Goal: Task Accomplishment & Management: Use online tool/utility

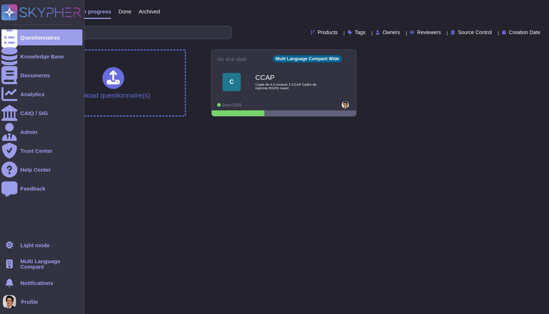
click at [20, 268] on div "Multi Language Compant" at bounding box center [41, 264] width 81 height 16
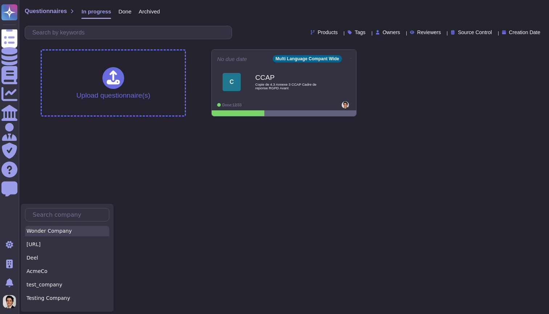
click at [53, 235] on div "Wonder Company" at bounding box center [67, 231] width 84 height 11
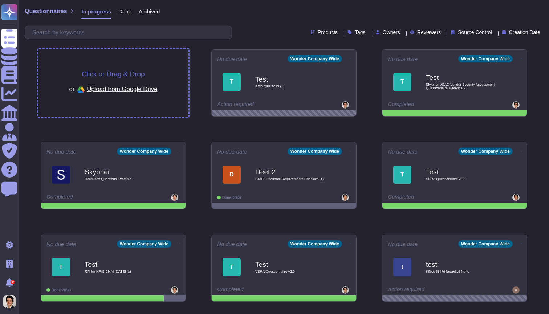
click at [147, 62] on div "Click or Drag & Drop or Upload from Google Drive" at bounding box center [113, 83] width 150 height 68
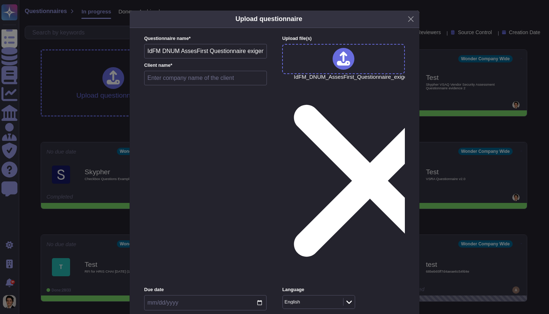
click at [198, 84] on input "text" at bounding box center [205, 78] width 123 height 15
type input "AF"
click at [194, 220] on span "Inside (<100 users)" at bounding box center [174, 219] width 47 height 7
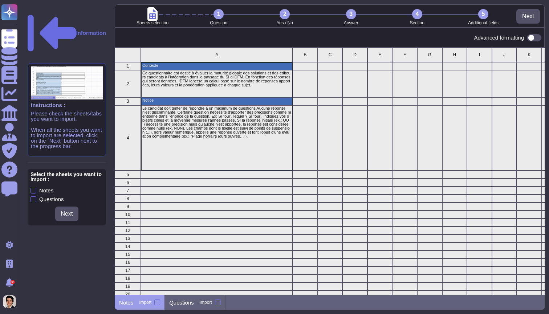
scroll to position [247, 430]
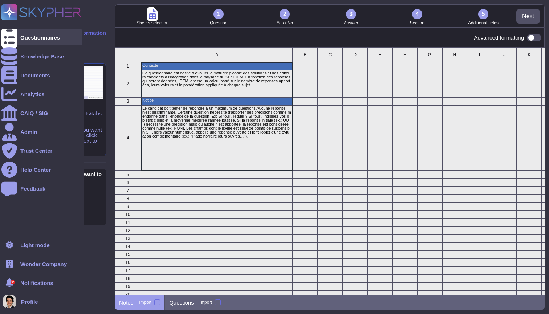
click at [18, 43] on div "Questionnaires" at bounding box center [41, 37] width 81 height 16
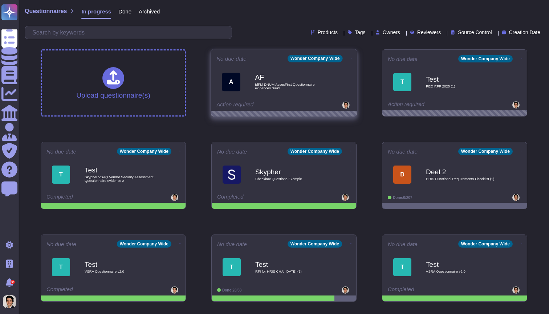
click at [351, 57] on icon at bounding box center [351, 58] width 1 height 2
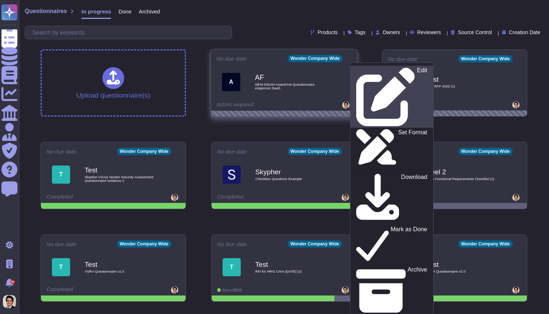
click at [371, 73] on div "Edit" at bounding box center [391, 96] width 71 height 59
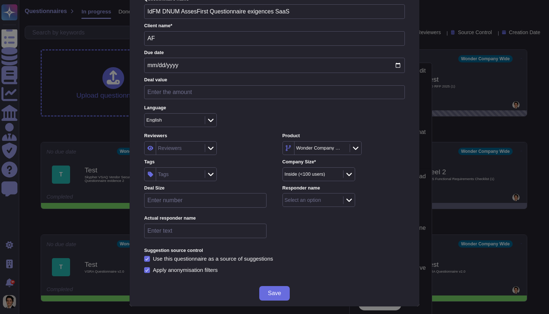
scroll to position [39, 0]
click at [183, 120] on div "English" at bounding box center [170, 120] width 49 height 5
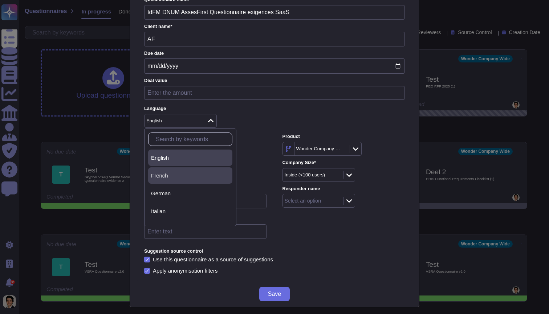
click at [175, 175] on div "French" at bounding box center [190, 175] width 78 height 7
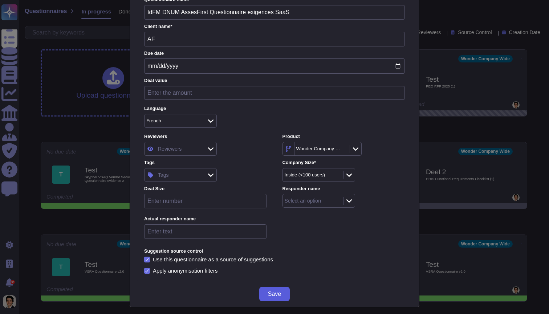
click at [282, 288] on button "Save" at bounding box center [274, 294] width 30 height 15
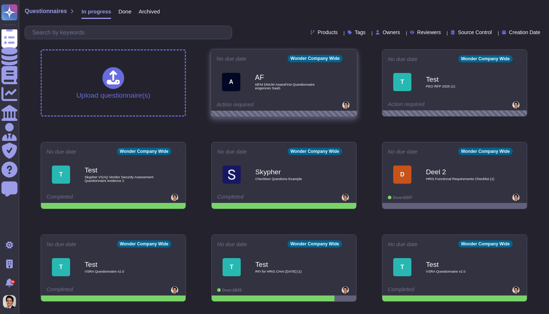
click at [300, 69] on div "AF IdFM DNUM AssesFirst Questionnaire exigences SaaS" at bounding box center [291, 81] width 73 height 29
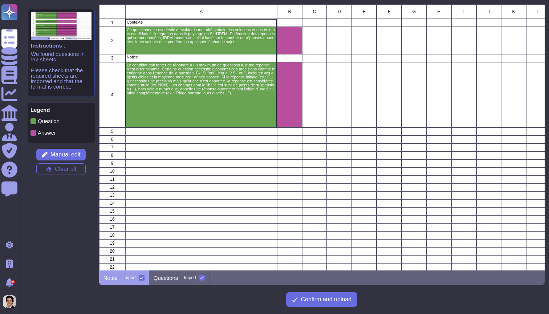
click at [141, 276] on div at bounding box center [142, 278] width 6 height 6
click at [0, 0] on input "Import" at bounding box center [0, 0] width 0 height 0
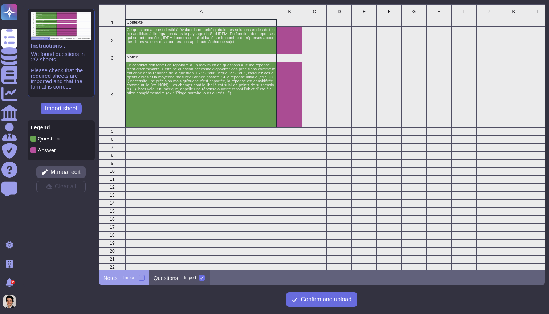
click at [174, 280] on p "Questions" at bounding box center [166, 277] width 25 height 5
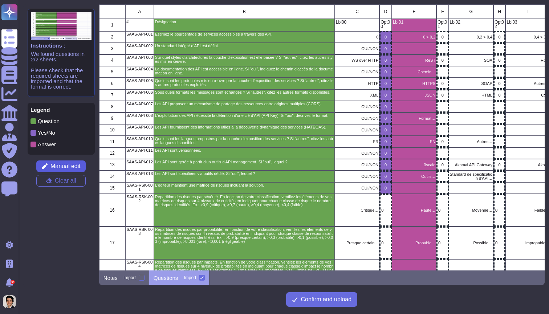
click at [74, 167] on span "Manual edit" at bounding box center [65, 166] width 30 height 6
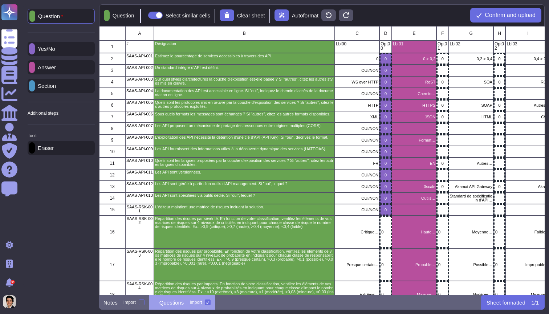
scroll to position [269, 446]
click at [60, 154] on div "Eraser" at bounding box center [61, 148] width 67 height 14
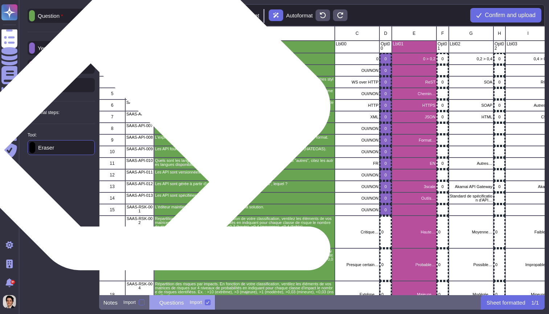
click at [267, 116] on p "Sous quels formats les messages sont échangés ? Si "autres", citez les autres f…" at bounding box center [244, 114] width 179 height 4
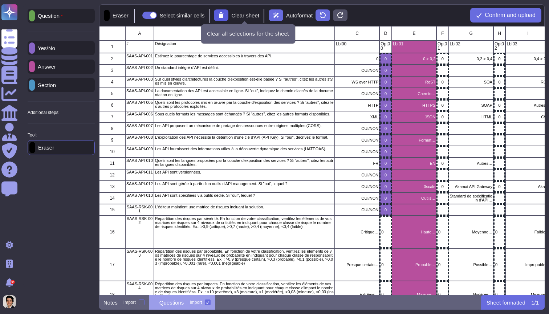
click at [224, 16] on icon at bounding box center [221, 15] width 5 height 6
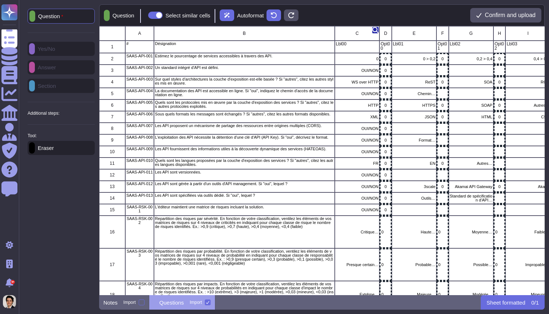
click at [375, 28] on div "grid" at bounding box center [375, 30] width 7 height 7
type input "OUI/NON"
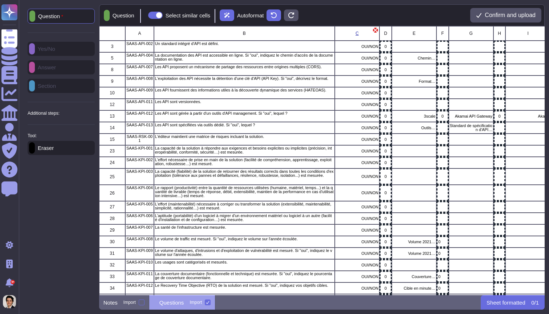
click at [63, 17] on p "Question" at bounding box center [49, 16] width 28 height 6
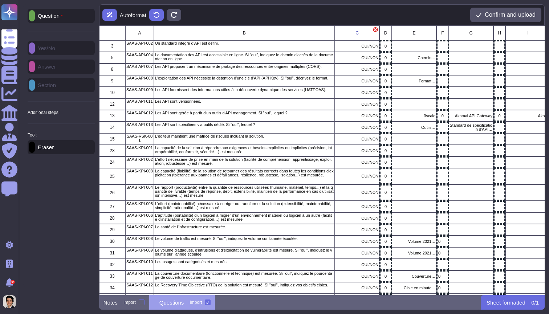
click at [60, 20] on div "Question" at bounding box center [61, 16] width 67 height 14
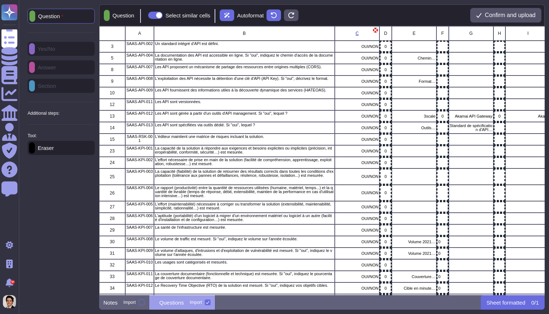
scroll to position [269, 446]
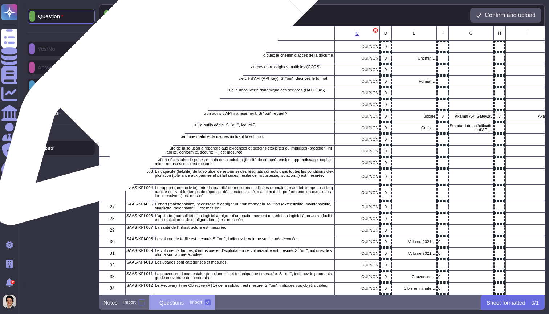
click at [176, 44] on p "Un standard intégré d'API est défini." at bounding box center [244, 44] width 179 height 4
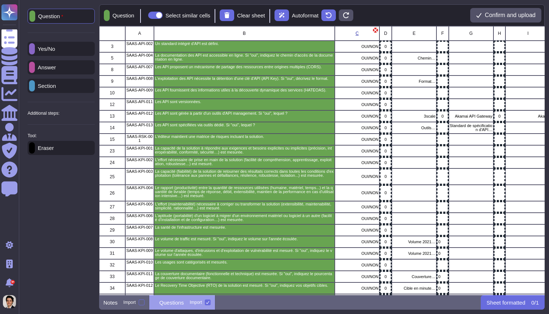
click at [65, 50] on div "Yes/No" at bounding box center [61, 49] width 67 height 14
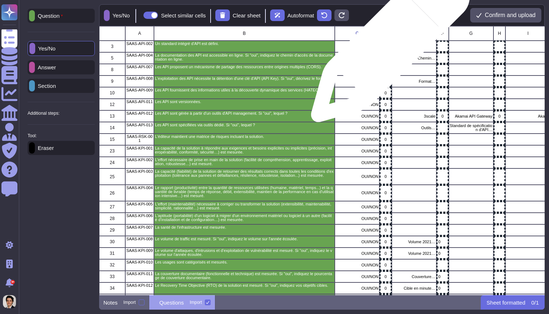
click at [389, 58] on icon "grid" at bounding box center [470, 139] width 163 height 163
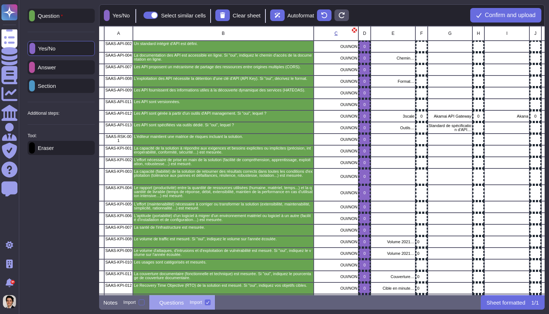
scroll to position [0, 21]
click at [56, 65] on p "Answer" at bounding box center [45, 67] width 21 height 5
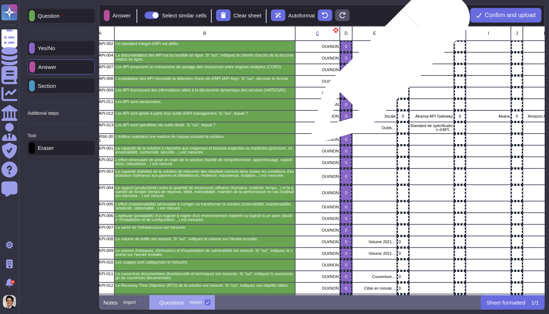
scroll to position [0, 40]
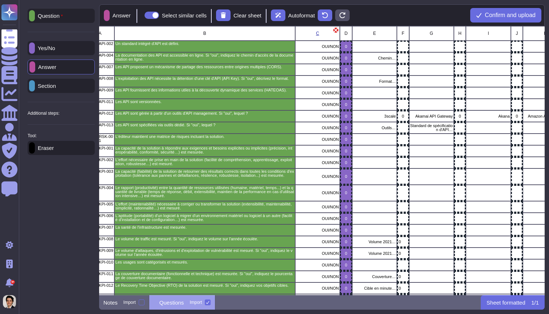
click at [54, 149] on p "Eraser" at bounding box center [44, 147] width 19 height 5
click at [56, 73] on div "Answer" at bounding box center [61, 67] width 67 height 14
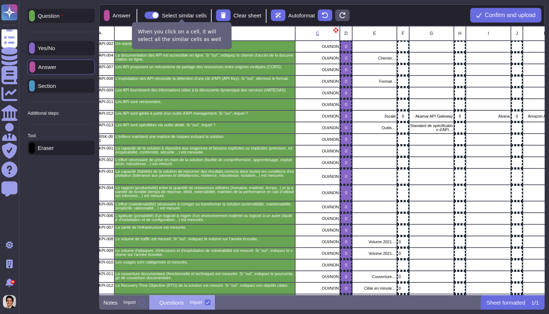
click at [159, 15] on span at bounding box center [152, 15] width 15 height 7
click at [142, 15] on input "Select similar cells" at bounding box center [142, 15] width 0 height 0
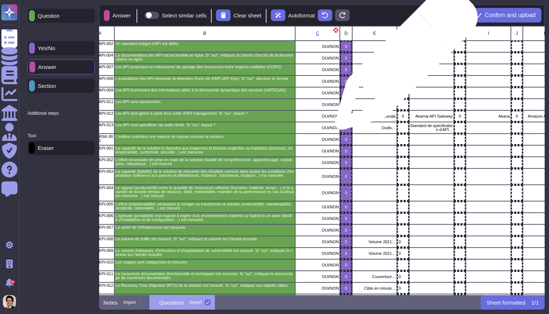
click at [403, 62] on div "grid" at bounding box center [403, 58] width 12 height 12
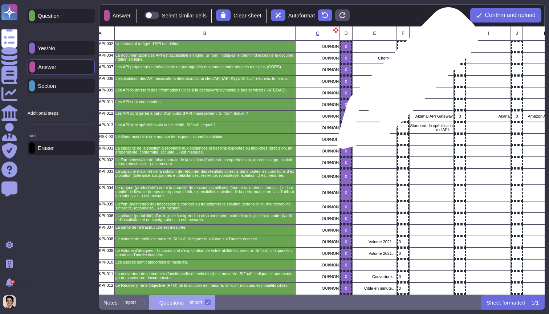
click at [404, 82] on div "grid" at bounding box center [403, 82] width 12 height 12
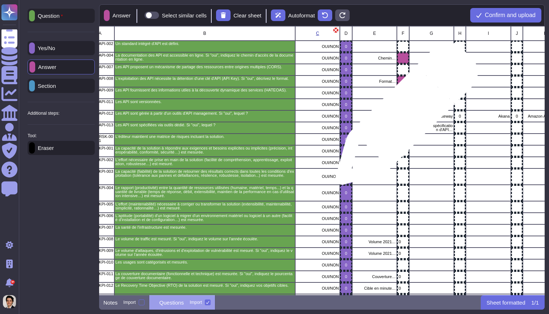
click at [406, 128] on icon "grid" at bounding box center [487, 209] width 163 height 163
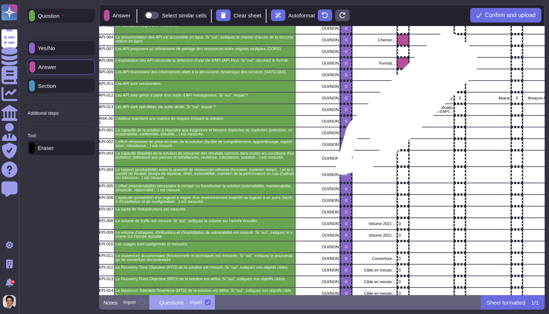
click at [404, 107] on div "grid" at bounding box center [403, 110] width 12 height 12
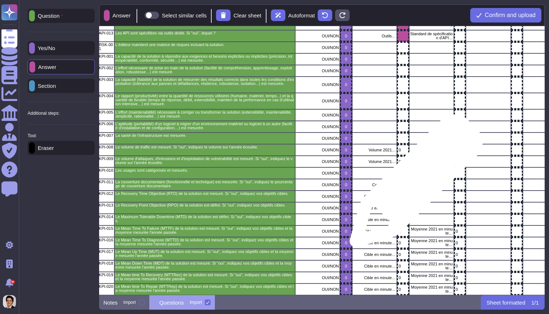
scroll to position [103, 40]
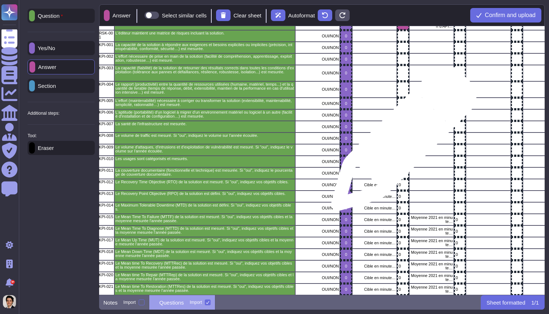
click at [402, 142] on div "0" at bounding box center [403, 139] width 12 height 12
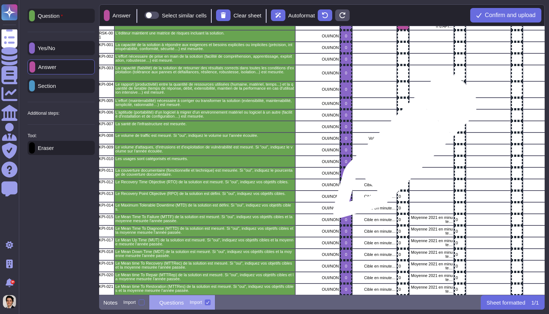
click at [402, 150] on p "0" at bounding box center [403, 150] width 8 height 4
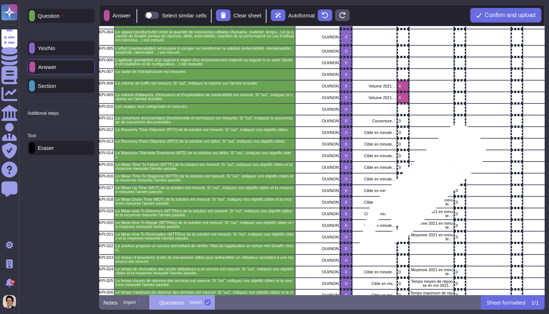
scroll to position [160, 40]
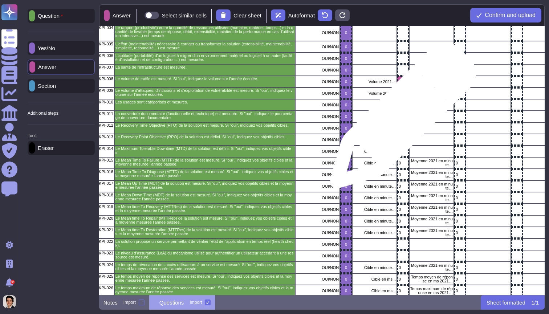
click at [400, 119] on div "0" at bounding box center [403, 117] width 12 height 12
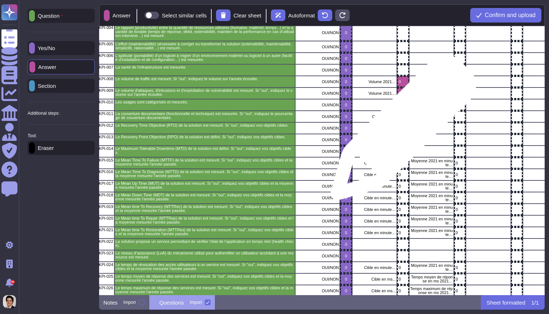
click at [400, 131] on div "0" at bounding box center [403, 128] width 12 height 12
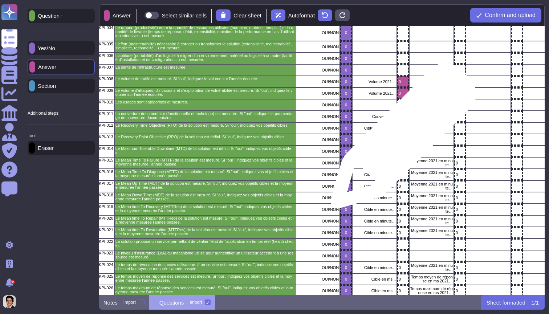
click at [400, 139] on p "0" at bounding box center [403, 140] width 8 height 4
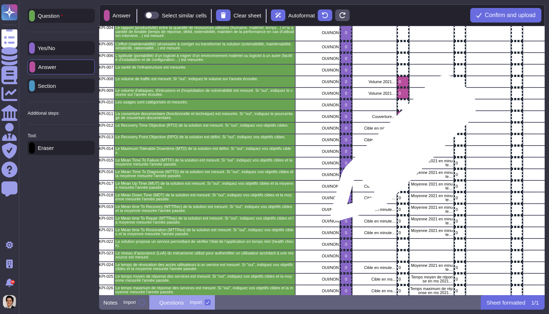
click at [401, 153] on p "0" at bounding box center [403, 152] width 8 height 4
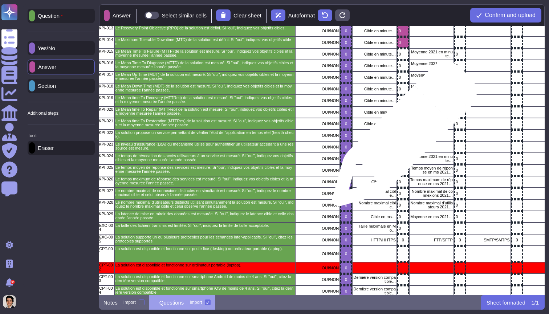
scroll to position [269, 38]
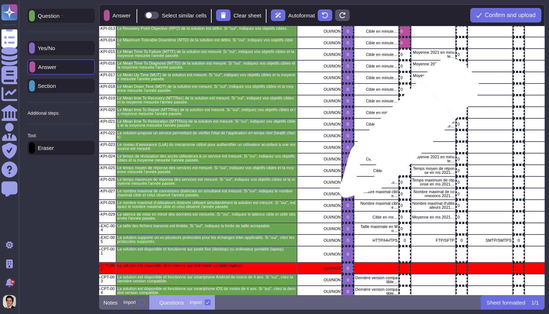
click at [406, 129] on div "0" at bounding box center [405, 124] width 12 height 12
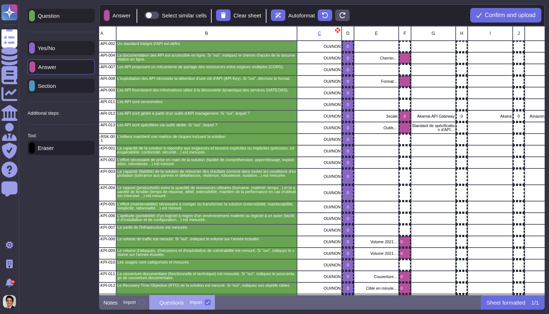
scroll to position [0, 0]
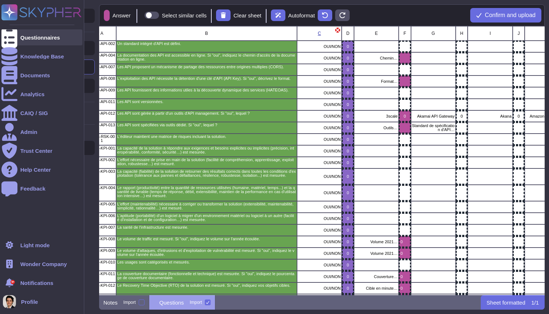
click at [19, 35] on div "Questionnaires" at bounding box center [41, 37] width 81 height 16
